Goal: Information Seeking & Learning: Learn about a topic

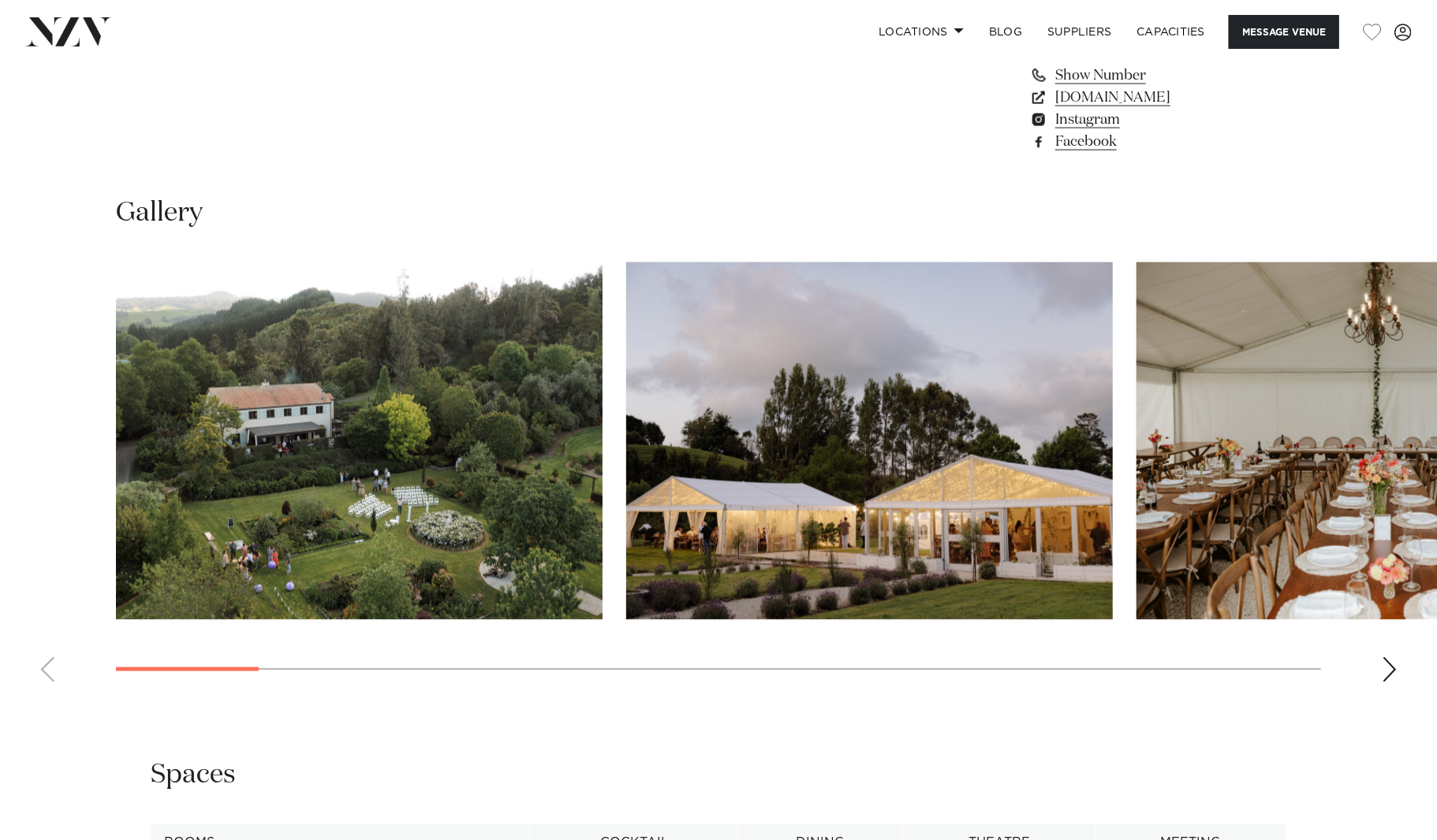
scroll to position [1419, 0]
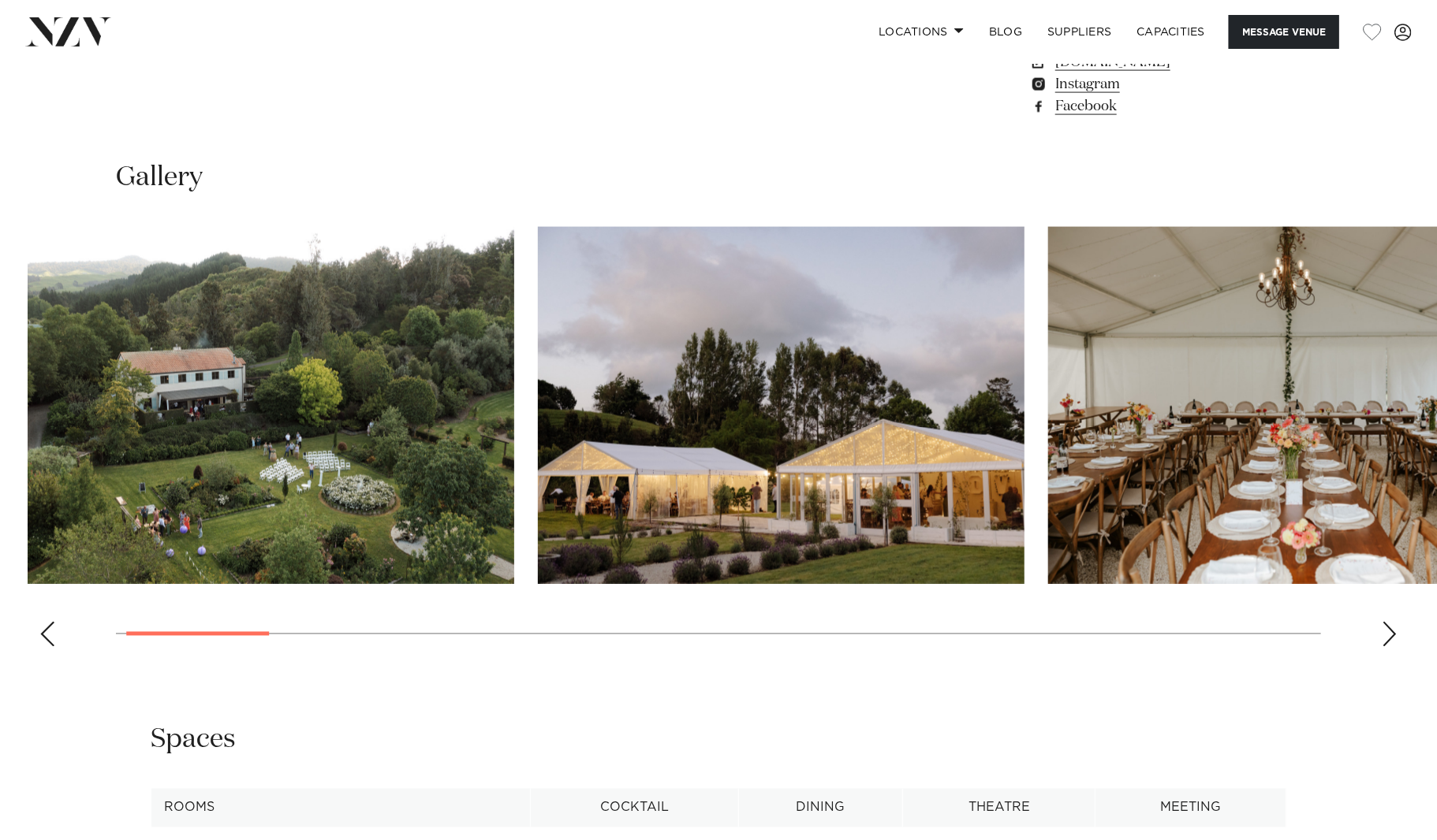
click at [538, 420] on img "2 / 20" at bounding box center [781, 405] width 487 height 357
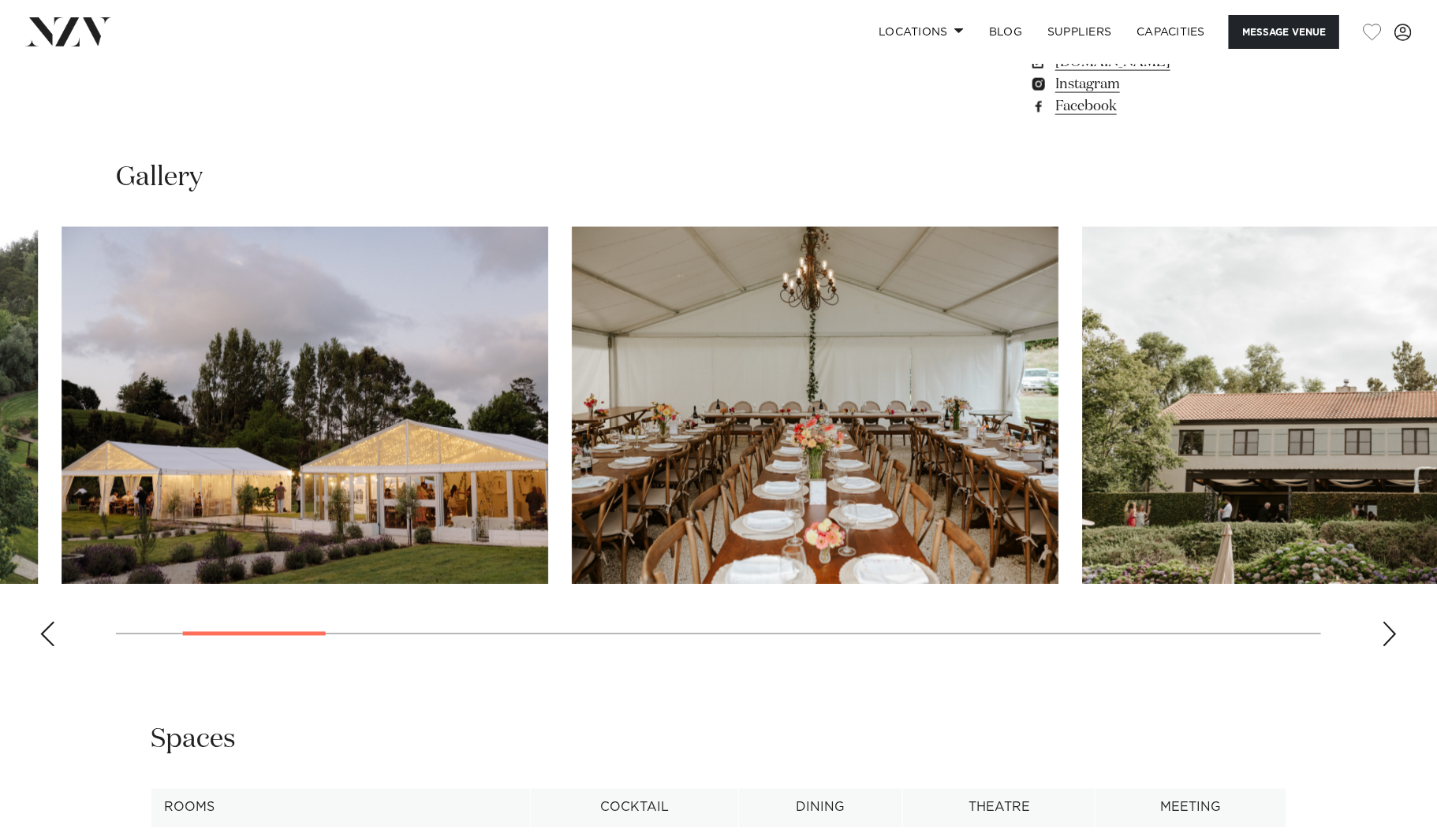
click at [572, 417] on img "3 / 20" at bounding box center [815, 405] width 487 height 357
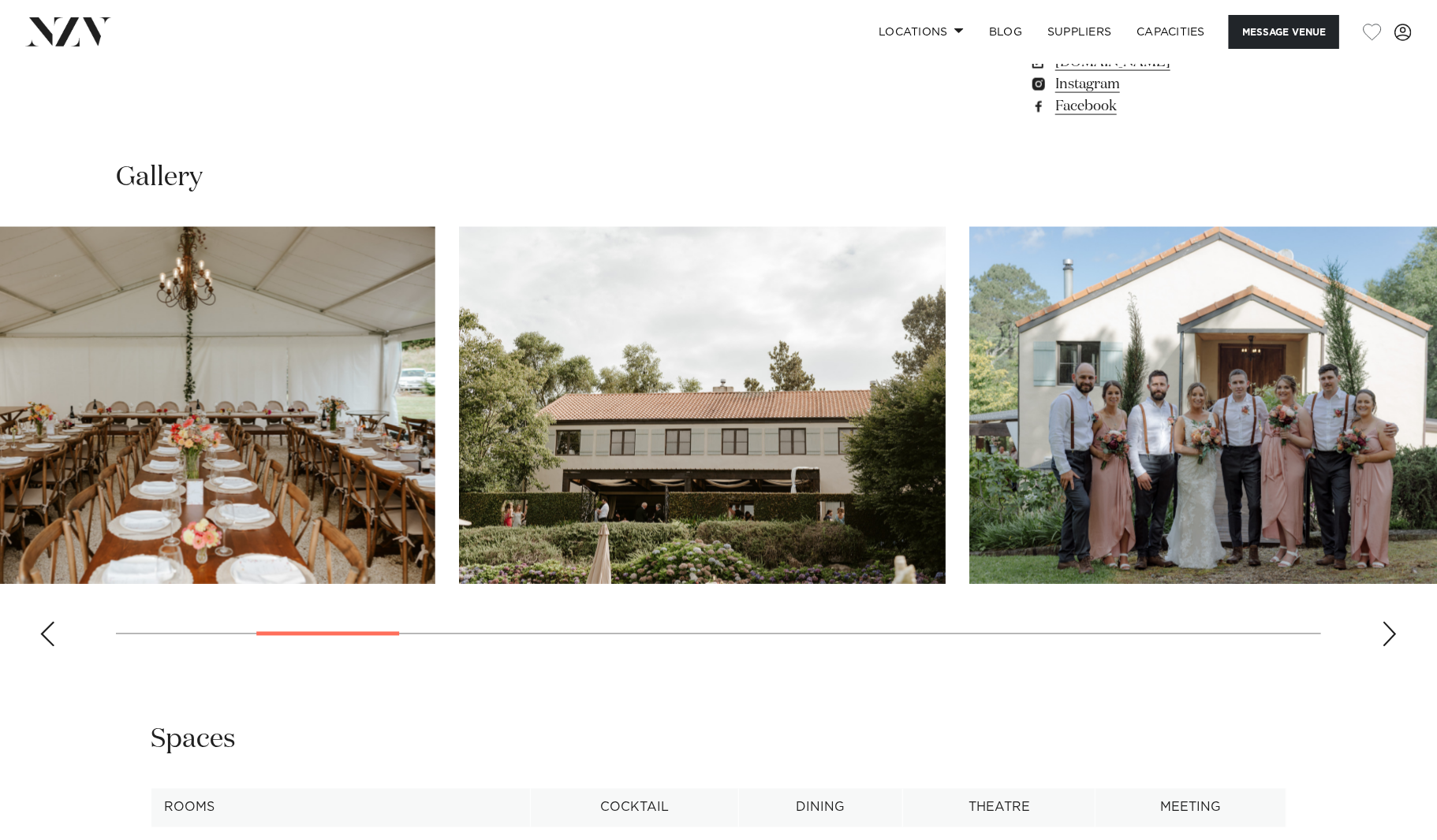
click at [402, 403] on swiper-container at bounding box center [718, 443] width 1437 height 432
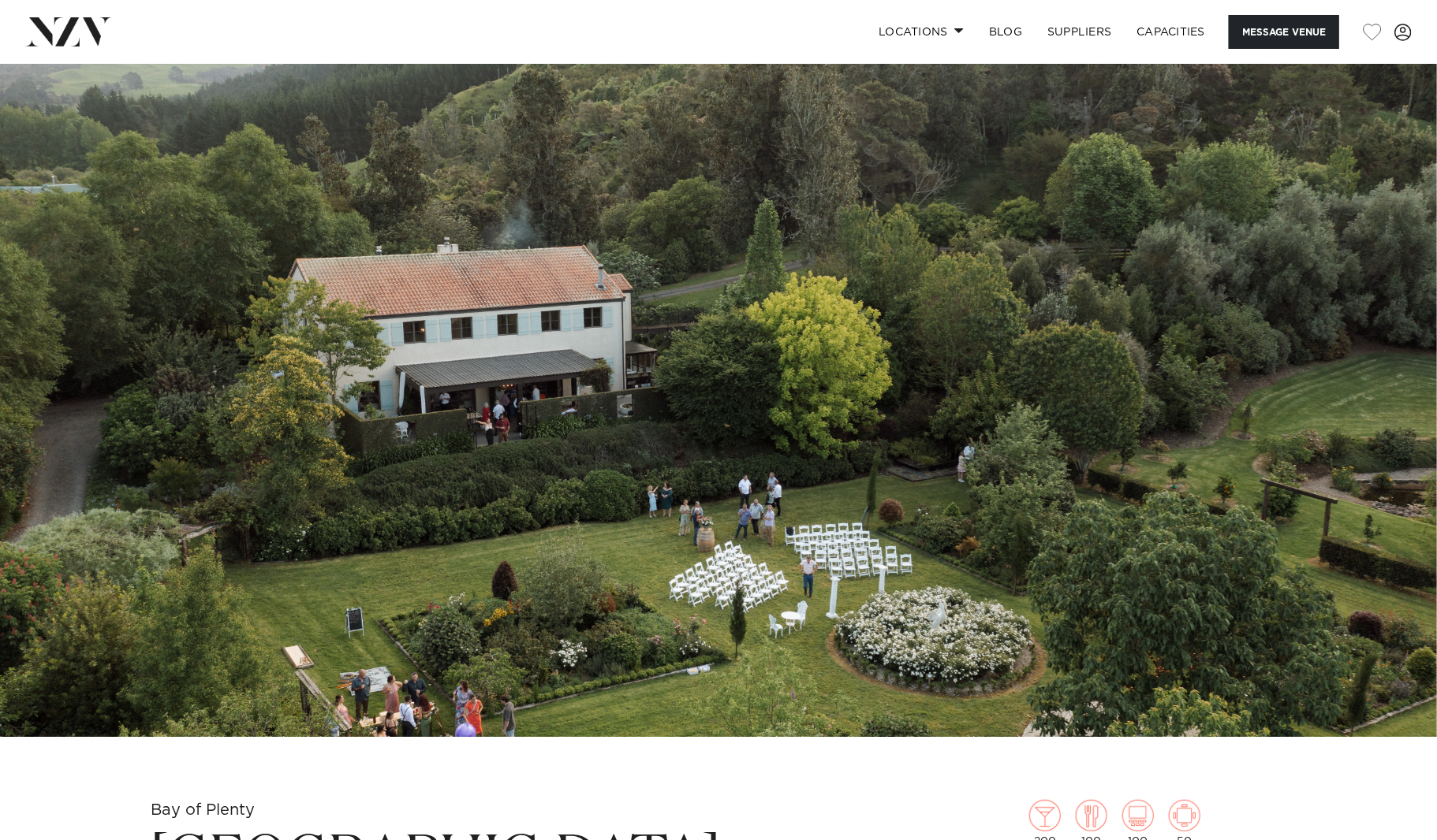
scroll to position [0, 0]
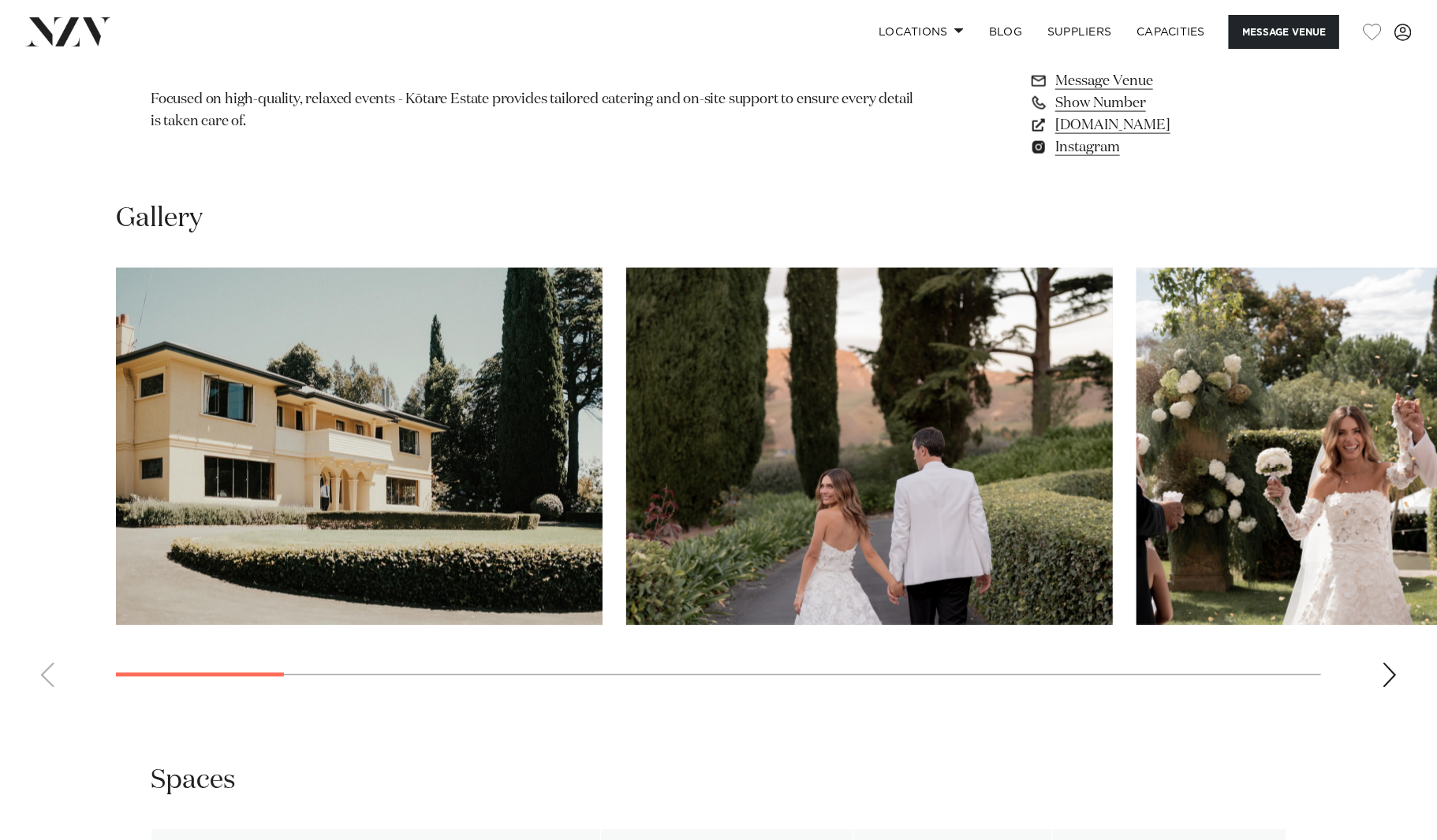
scroll to position [1341, 0]
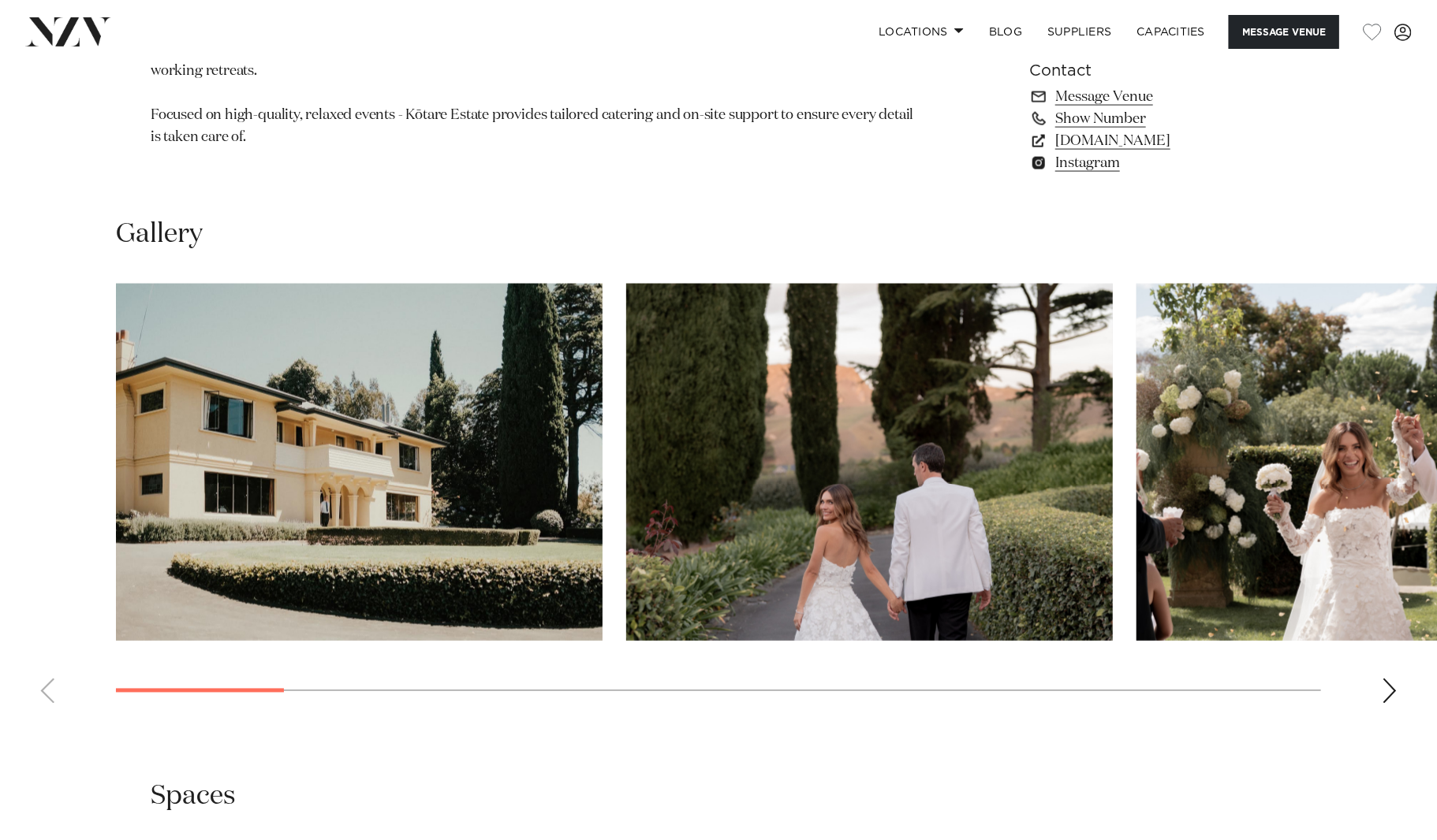
click at [1380, 690] on swiper-container at bounding box center [718, 500] width 1437 height 432
click at [1386, 688] on div "Next slide" at bounding box center [1390, 691] width 16 height 25
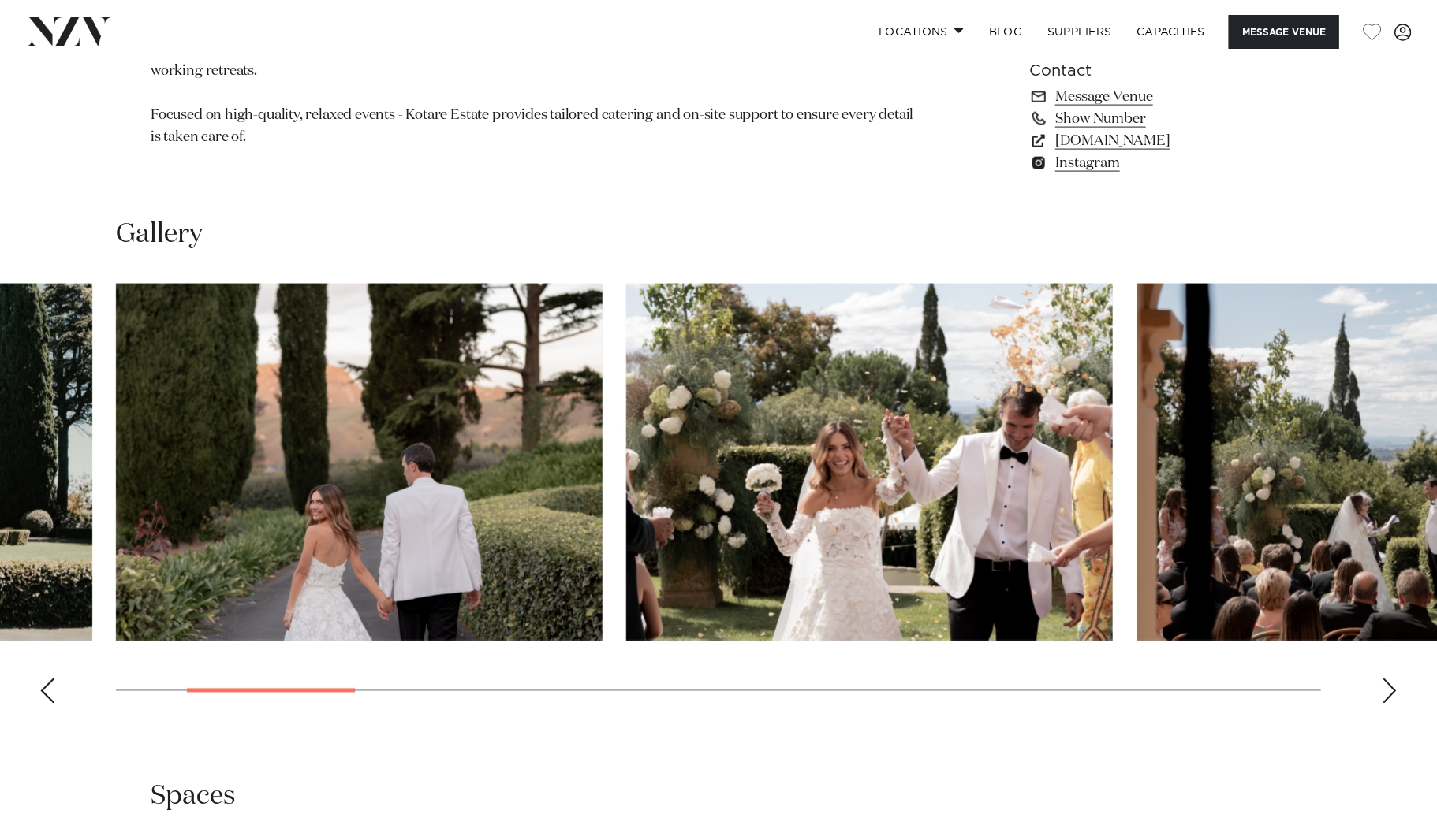
click at [1390, 685] on div "Next slide" at bounding box center [1390, 691] width 16 height 25
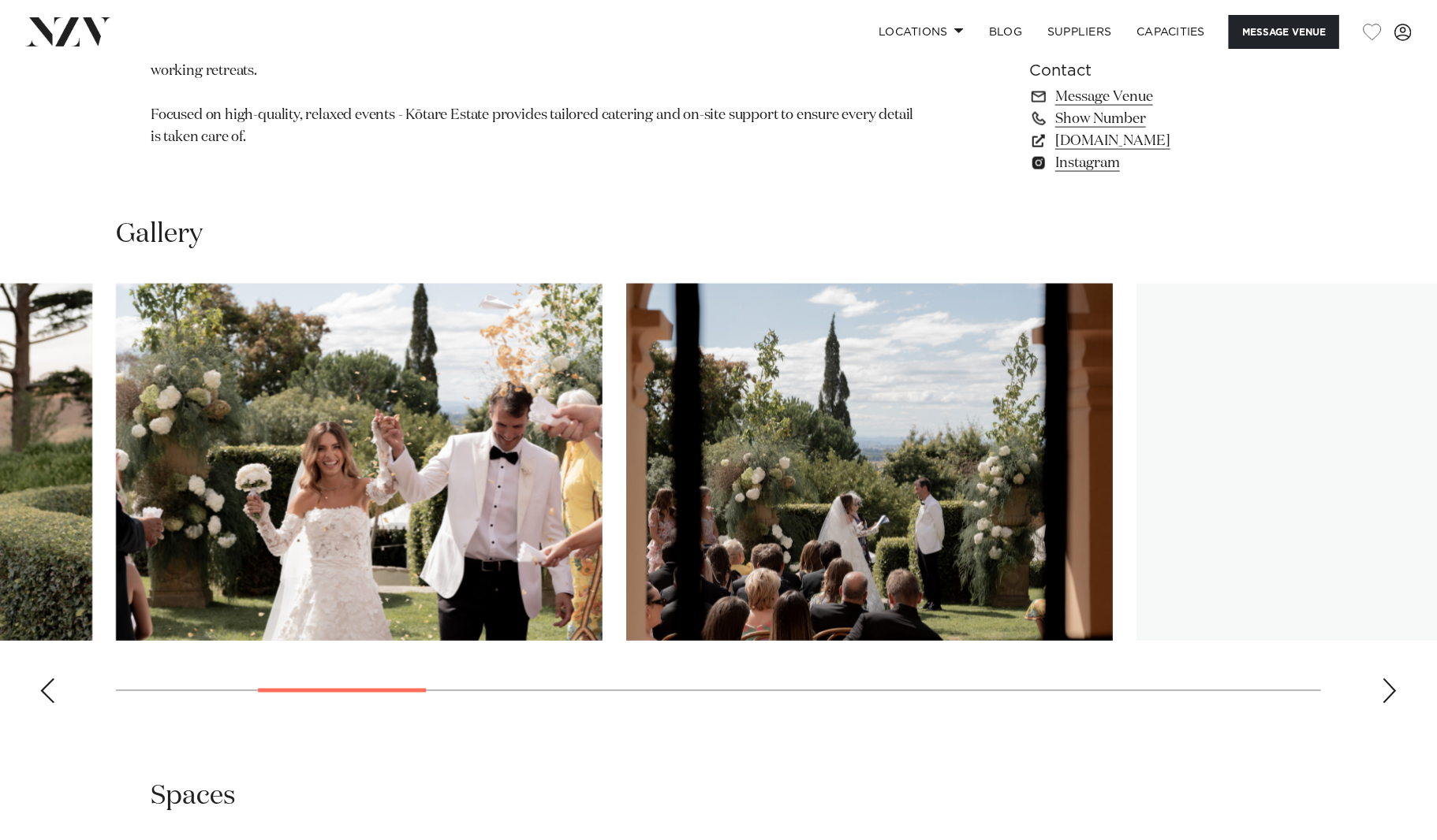
click at [1390, 685] on div "Next slide" at bounding box center [1390, 691] width 16 height 25
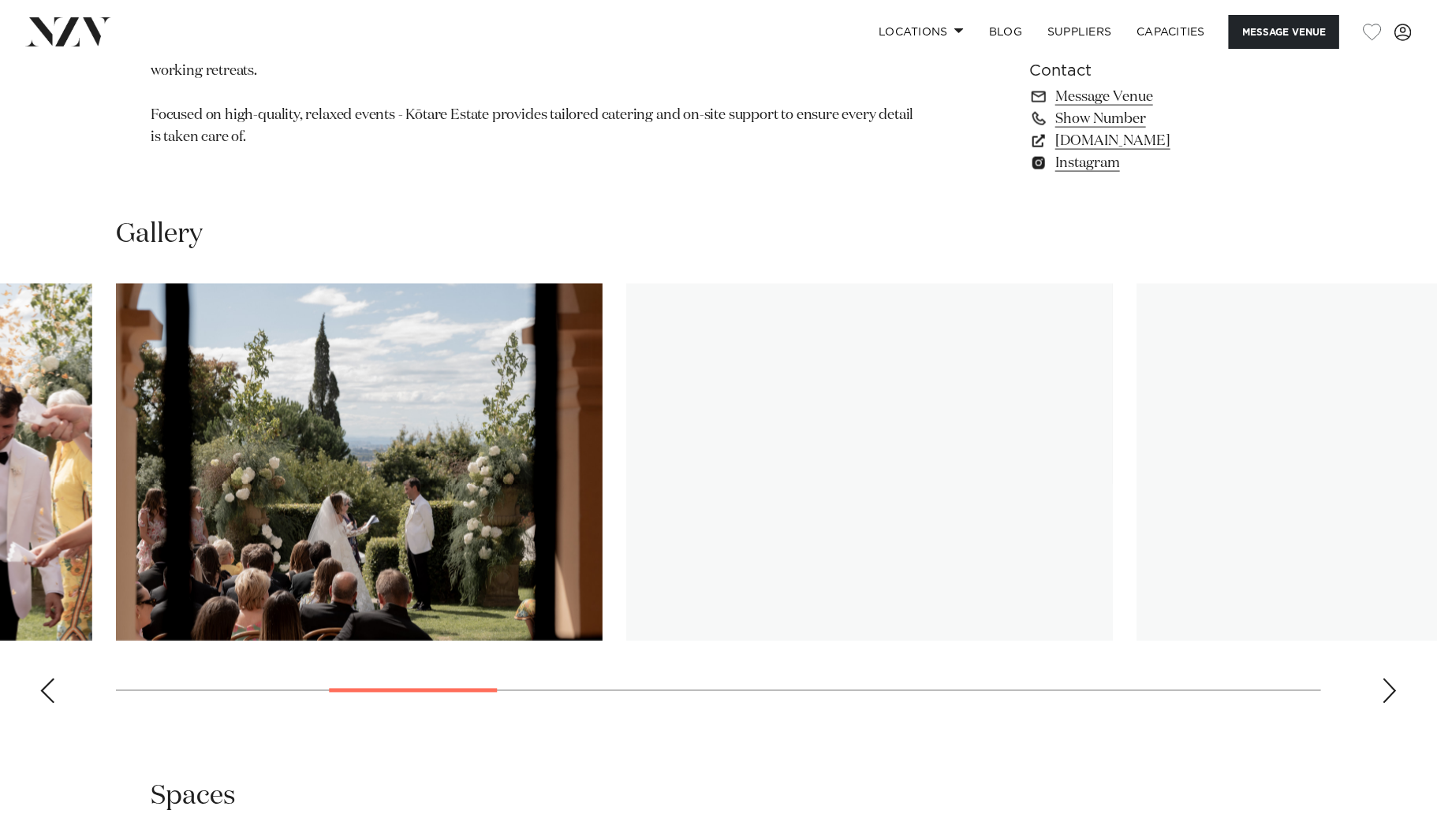
click at [1390, 685] on div "Next slide" at bounding box center [1390, 691] width 16 height 25
